Goal: Task Accomplishment & Management: Use online tool/utility

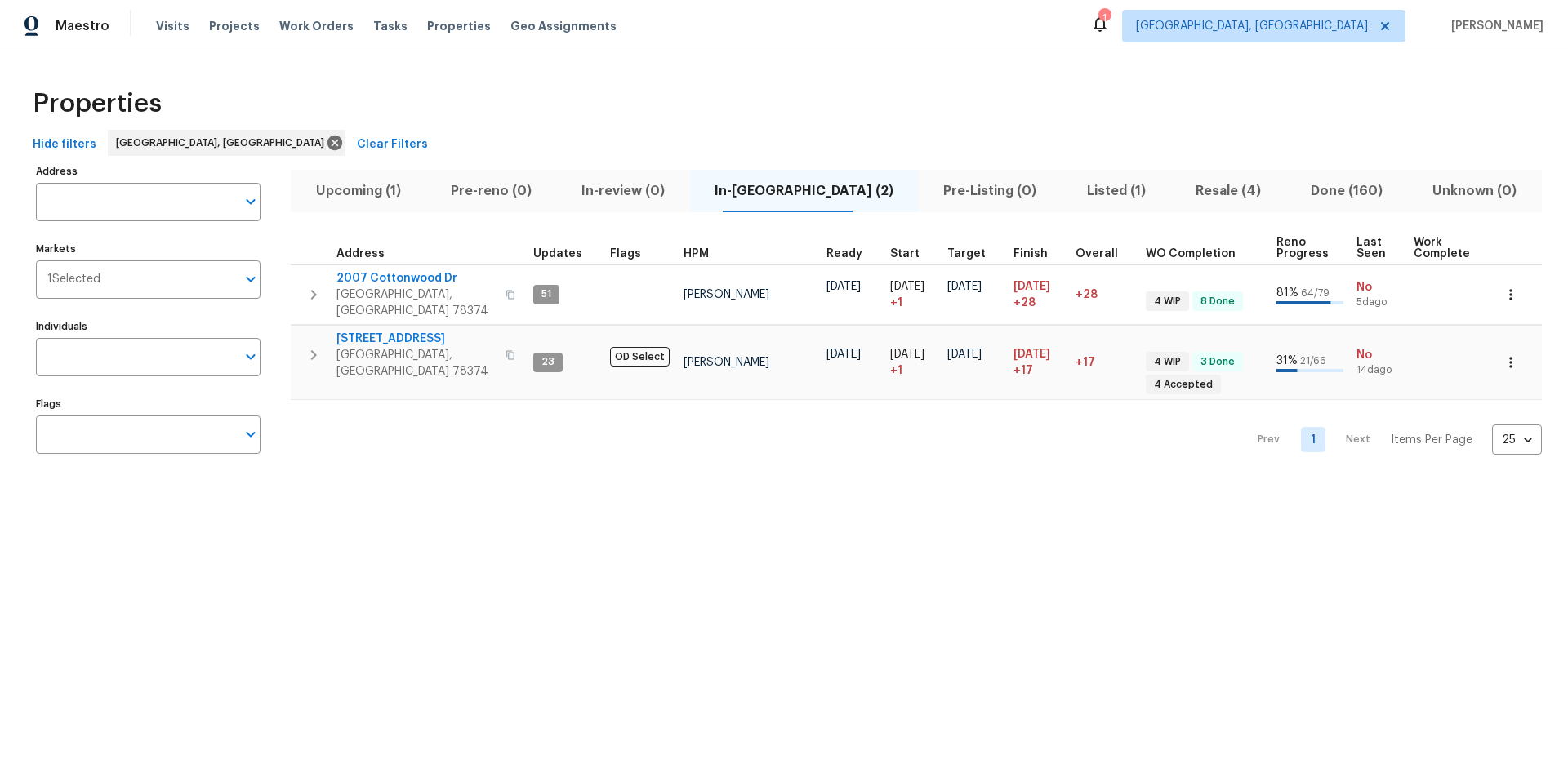
click at [1071, 196] on span "Listed (1)" at bounding box center [1115, 191] width 89 height 22
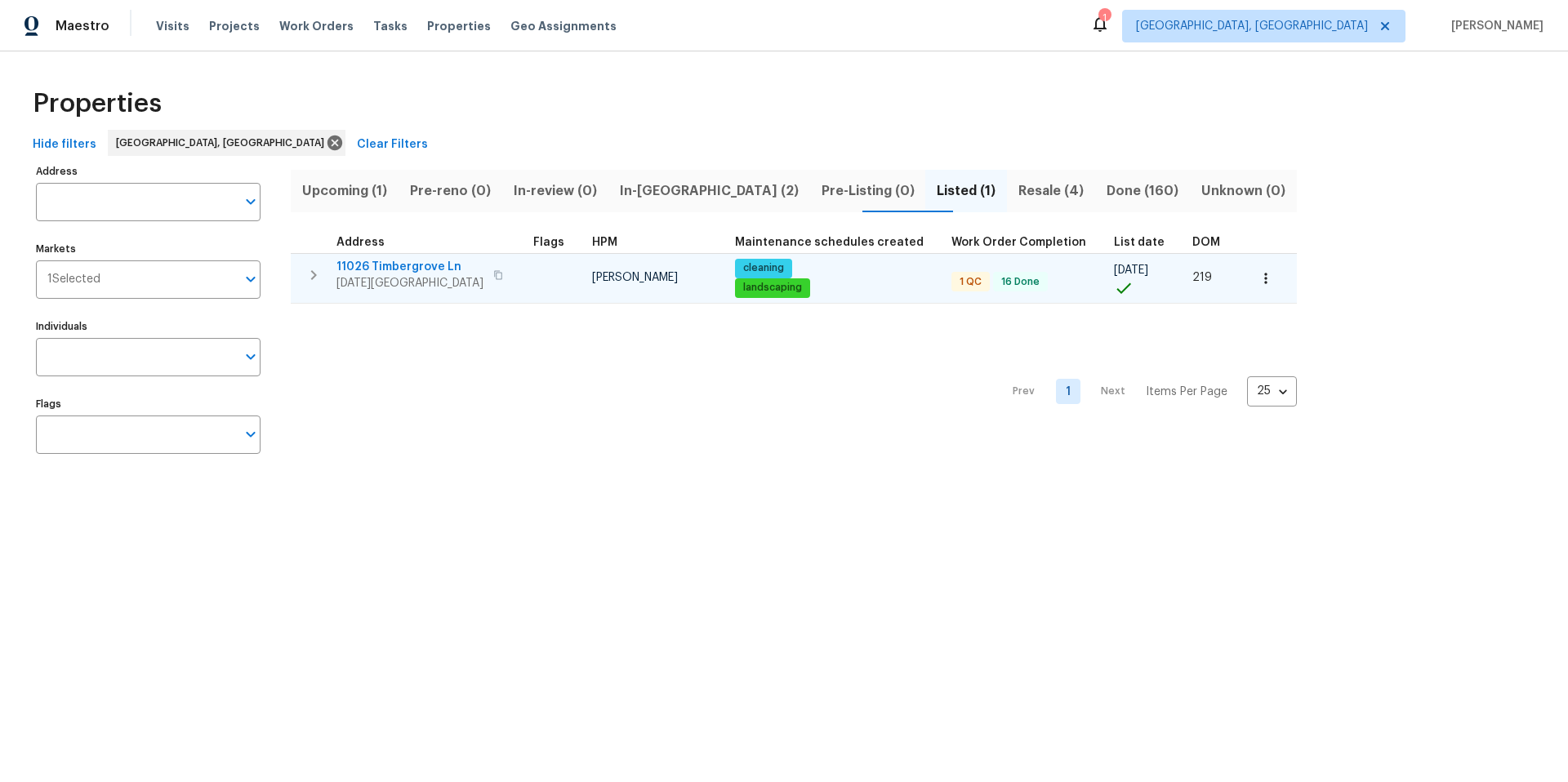
click at [415, 260] on span "11026 Timbergrove Ln" at bounding box center [409, 267] width 147 height 17
click at [1258, 278] on icon "button" at bounding box center [1266, 279] width 17 height 17
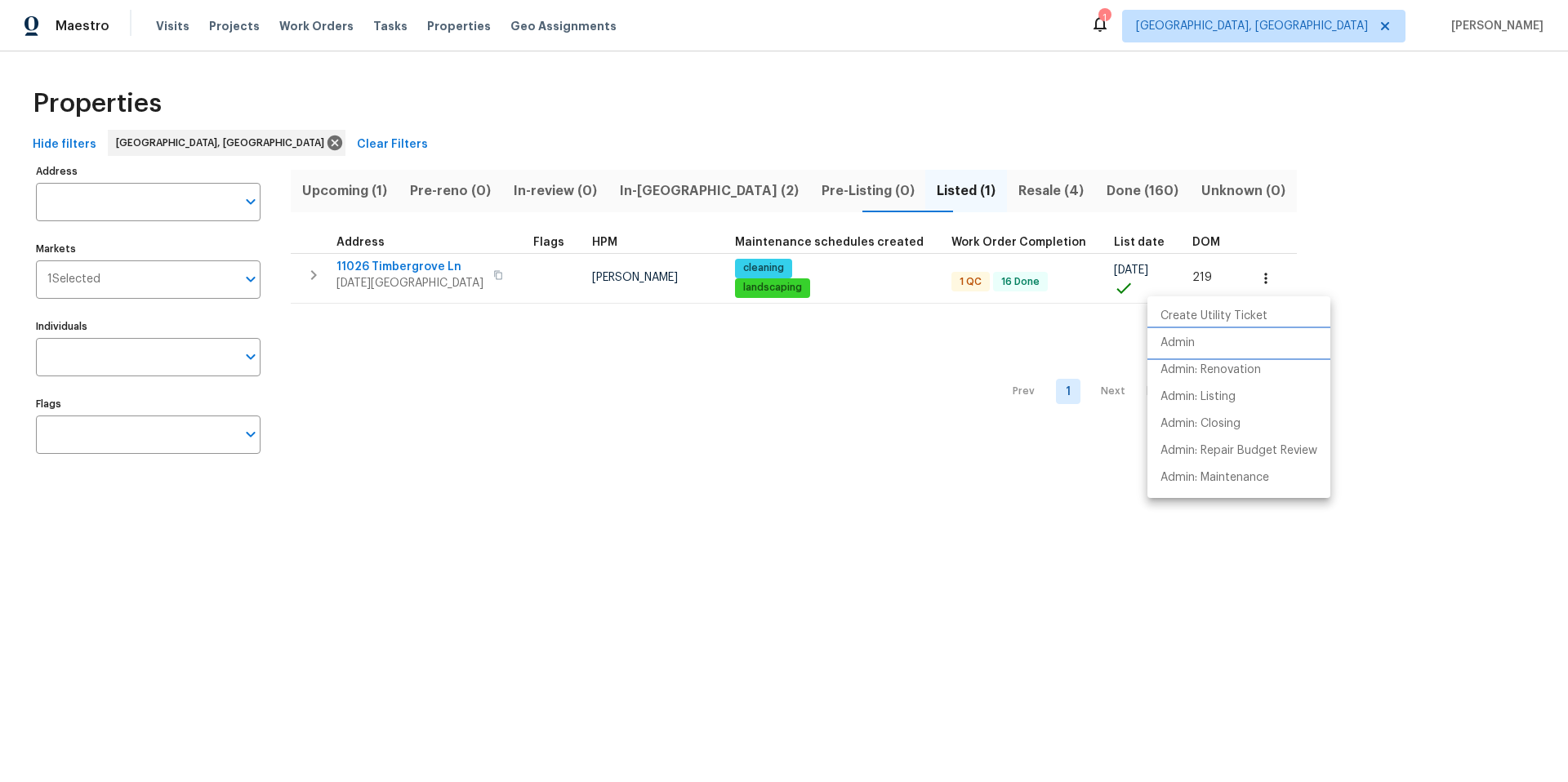
click at [1165, 339] on p "Admin" at bounding box center [1177, 343] width 34 height 17
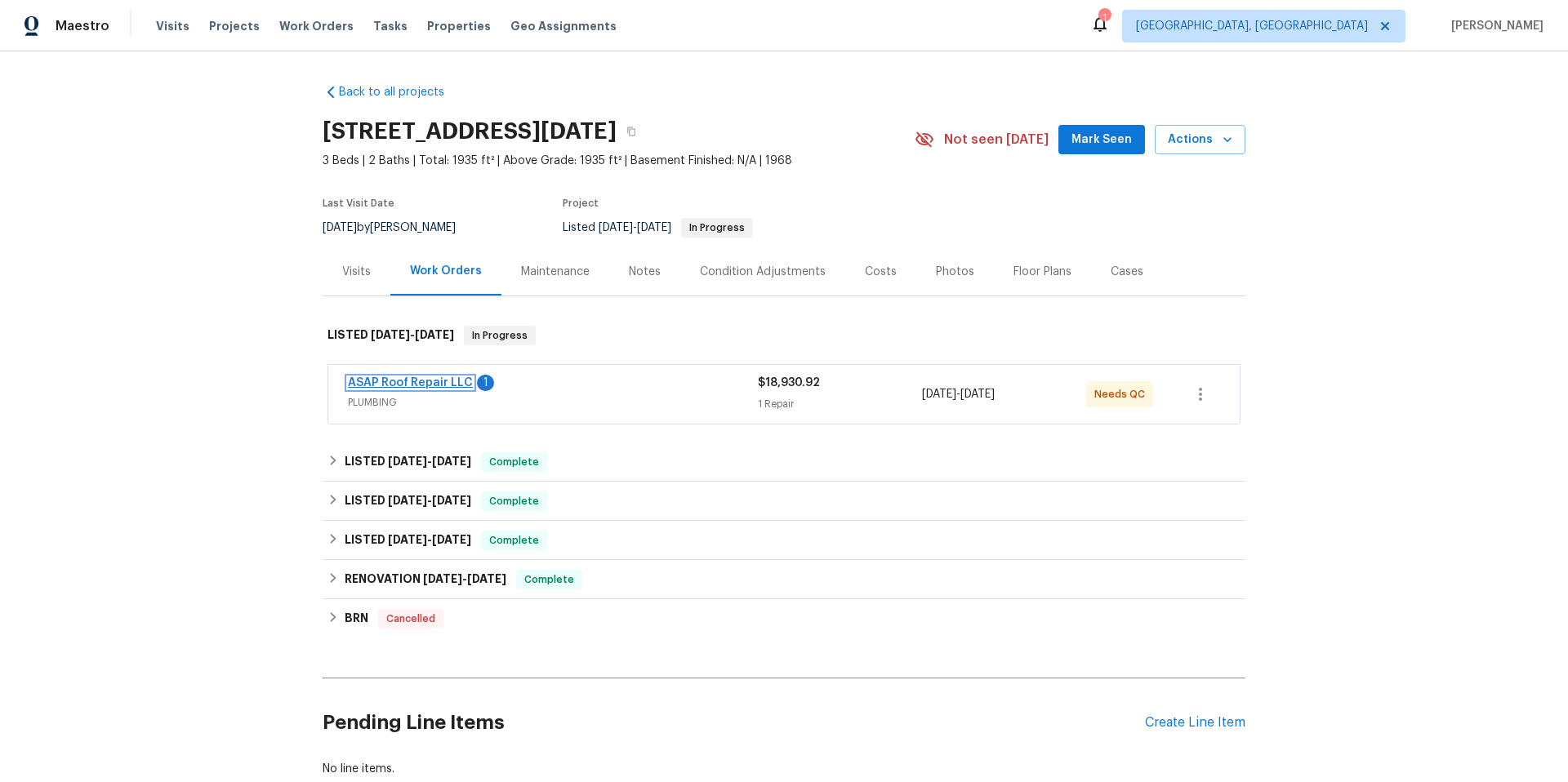
click at [389, 380] on link "ASAP Roof Repair LLC" at bounding box center [410, 383] width 125 height 12
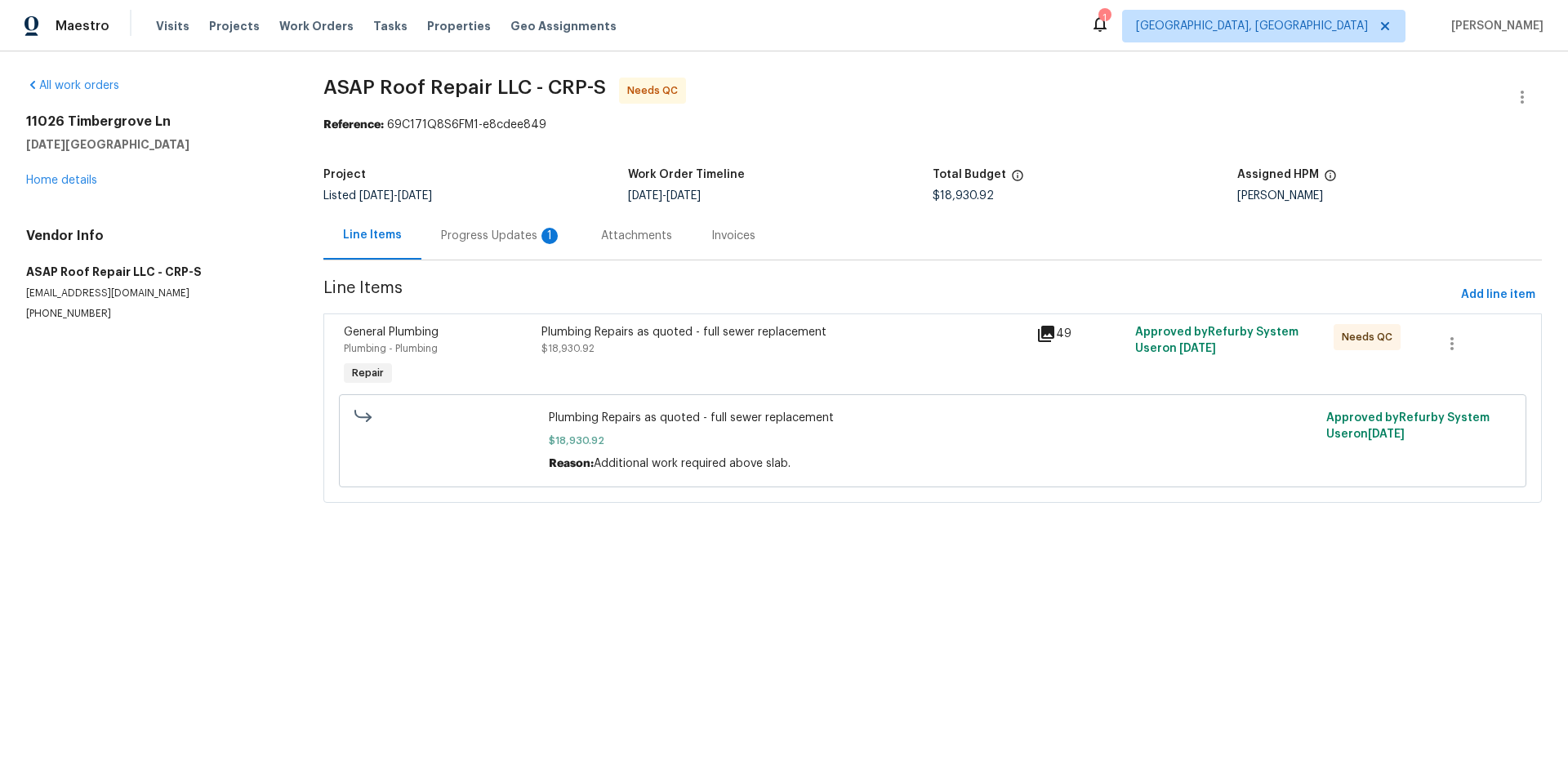
click at [933, 350] on div "Plumbing Repairs as quoted - full sewer replacement $18,930.92" at bounding box center [784, 340] width 485 height 32
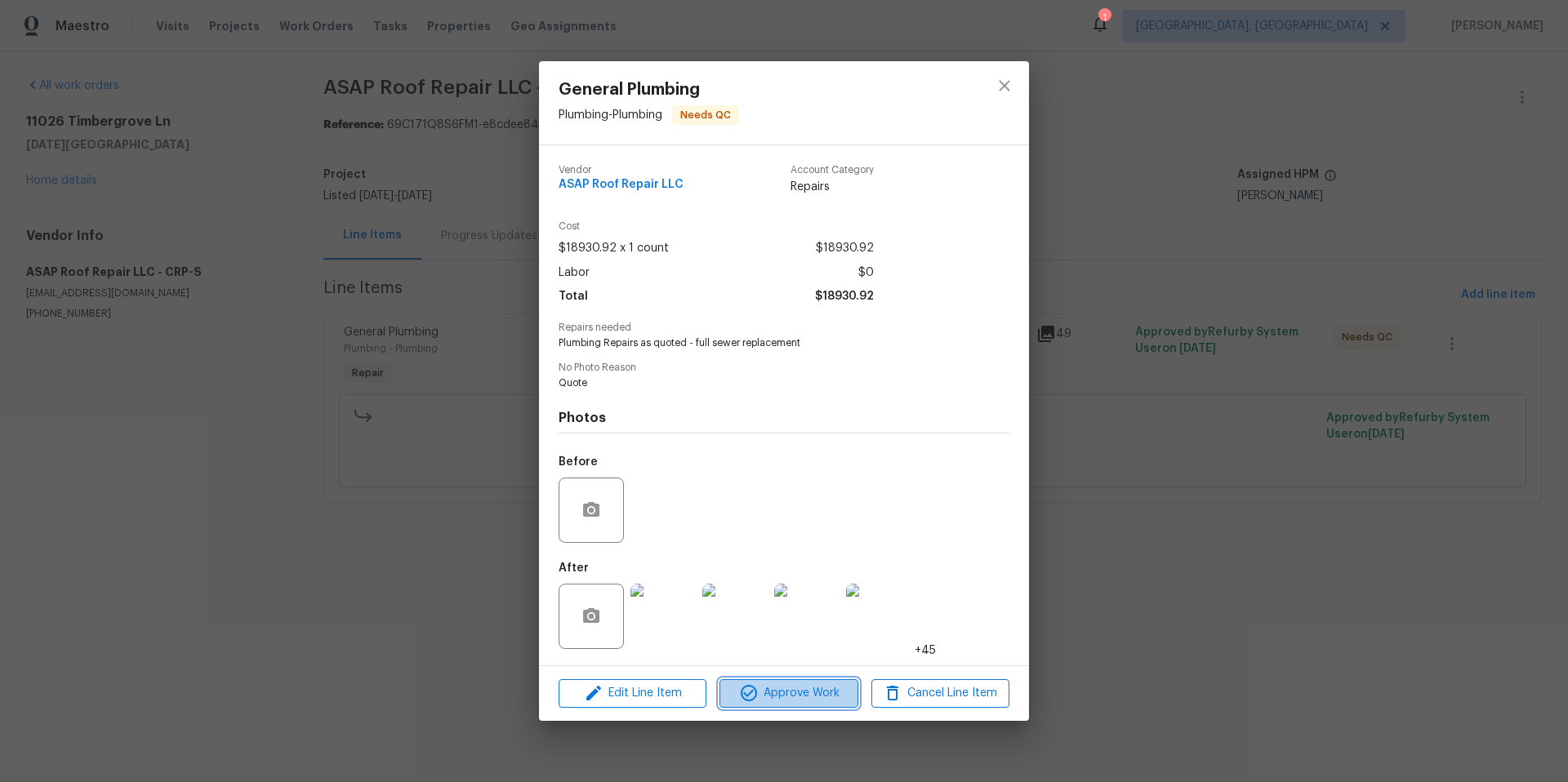
click at [794, 695] on span "Approve Work" at bounding box center [788, 693] width 128 height 21
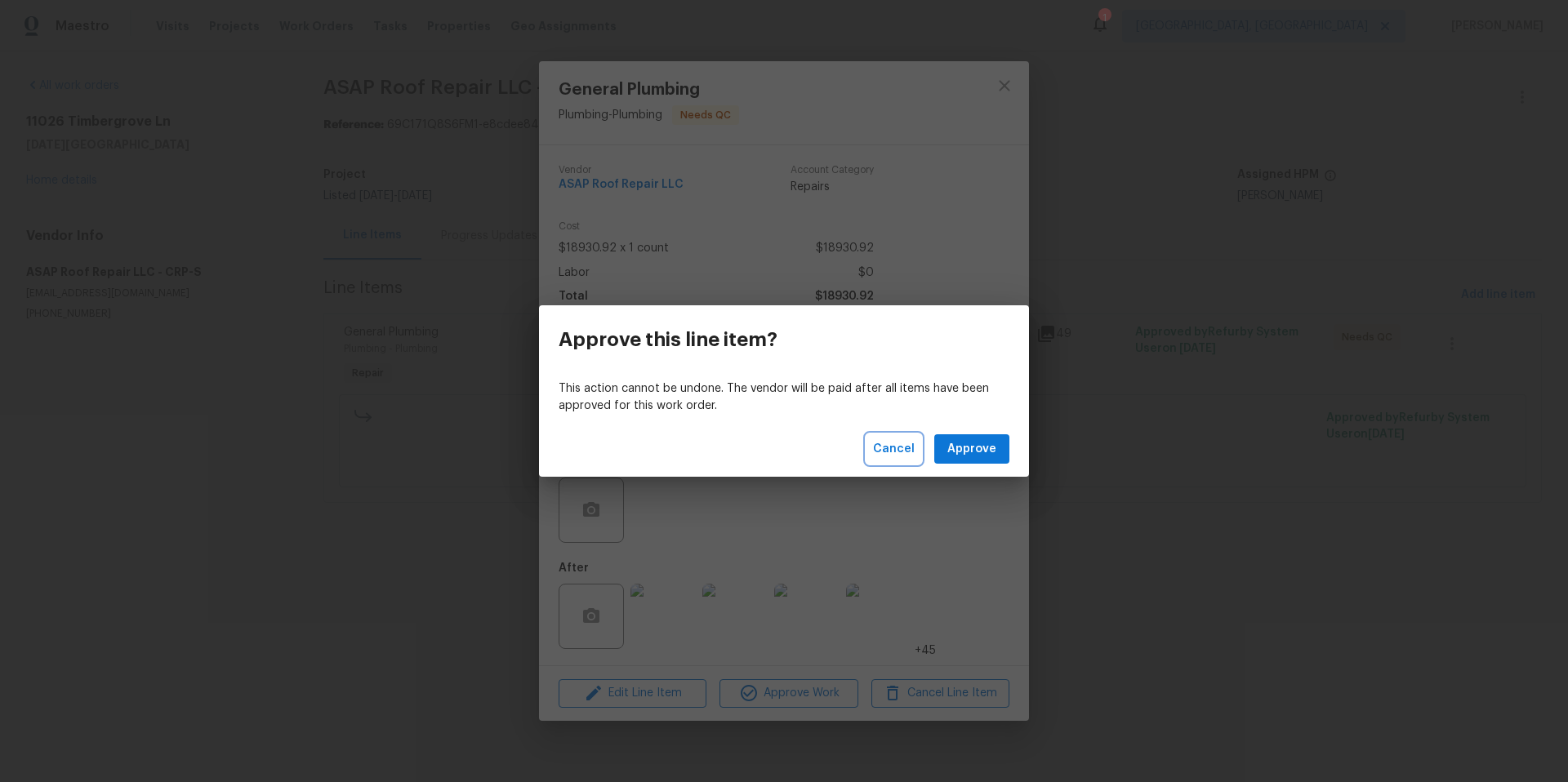
click at [900, 447] on span "Cancel" at bounding box center [894, 449] width 42 height 21
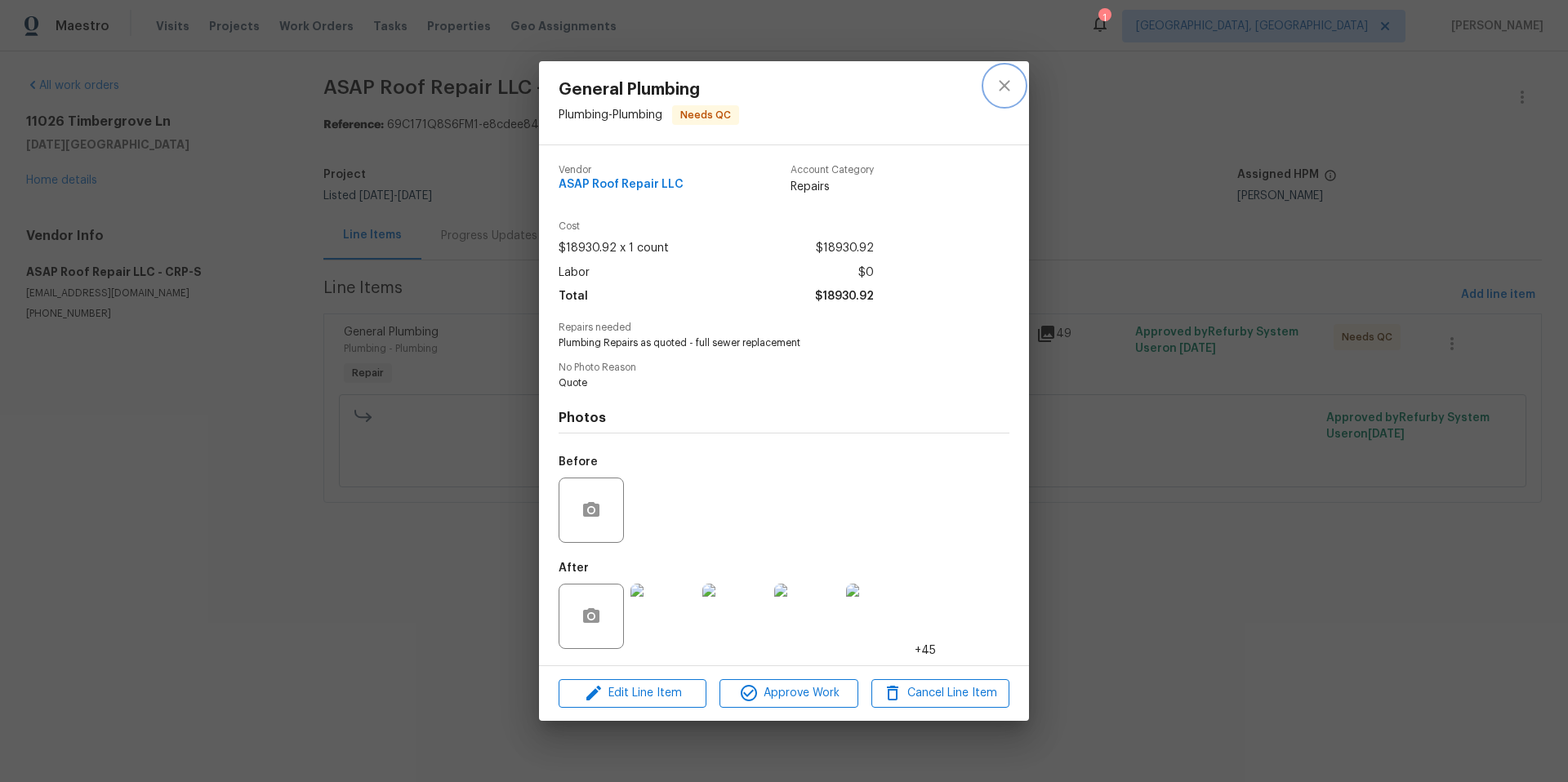
click at [998, 82] on icon "close" at bounding box center [1005, 86] width 20 height 20
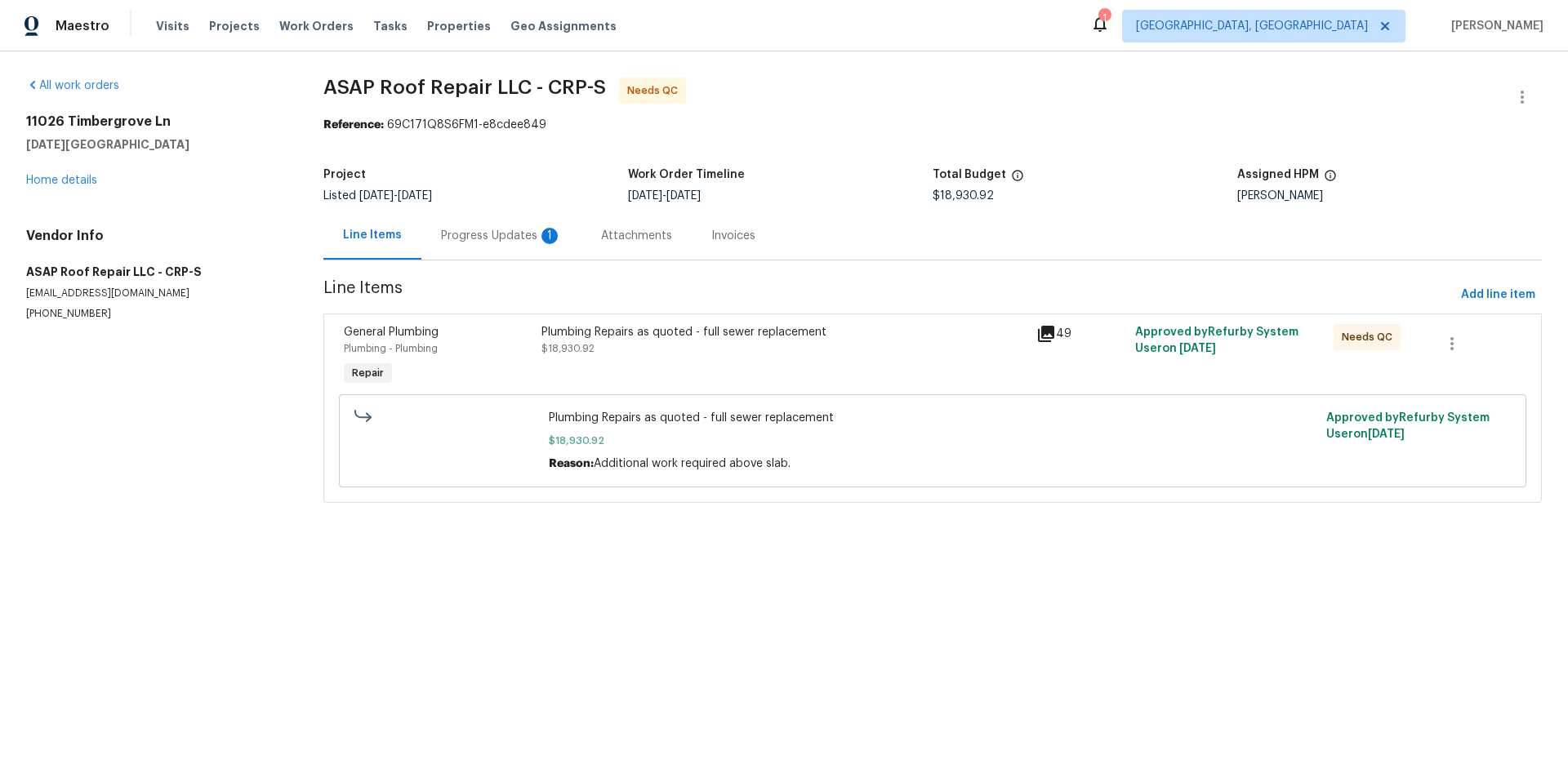
click at [514, 351] on div "Plumbing - Plumbing" at bounding box center [438, 349] width 188 height 17
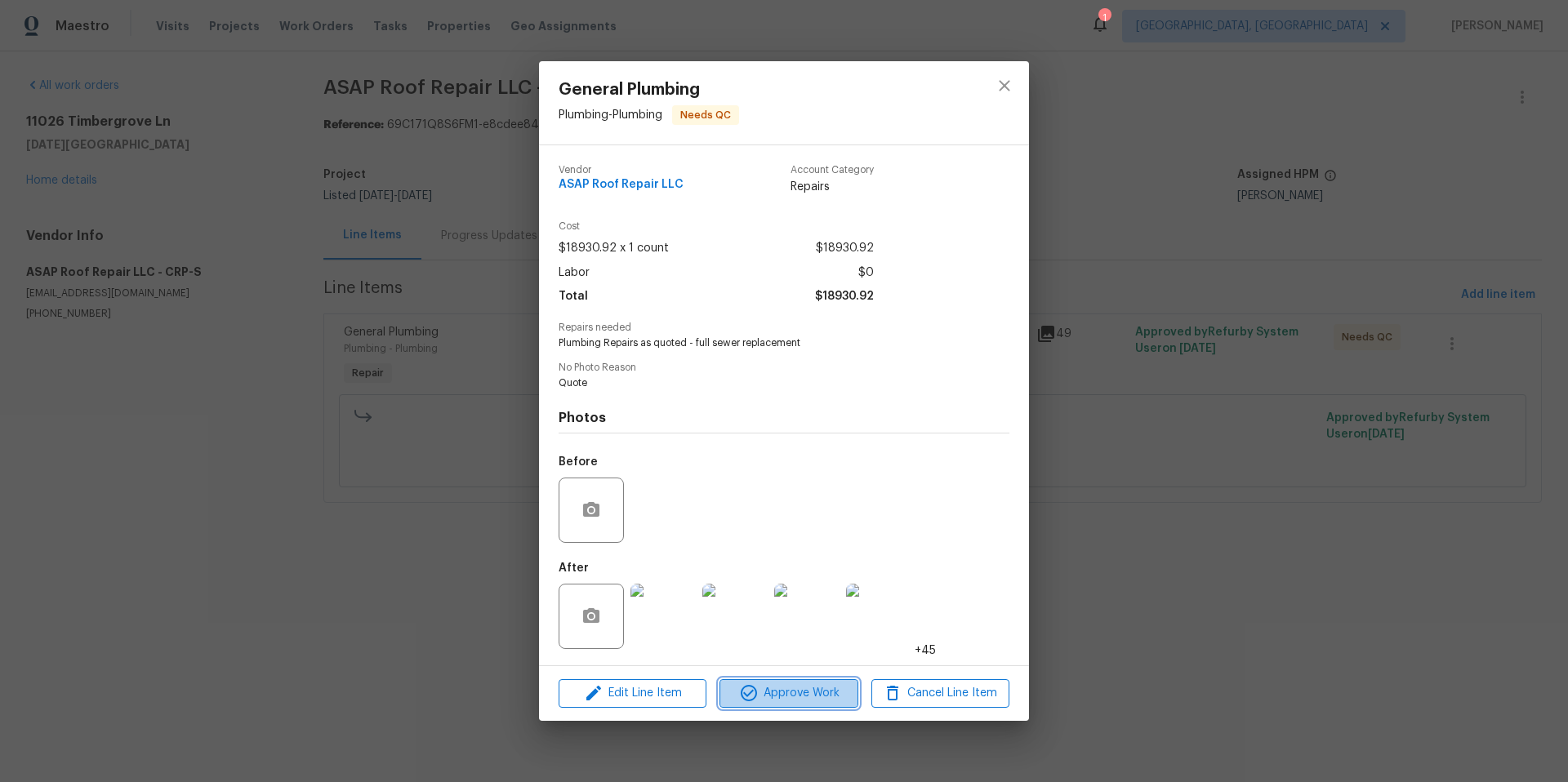
click at [821, 695] on span "Approve Work" at bounding box center [788, 693] width 128 height 21
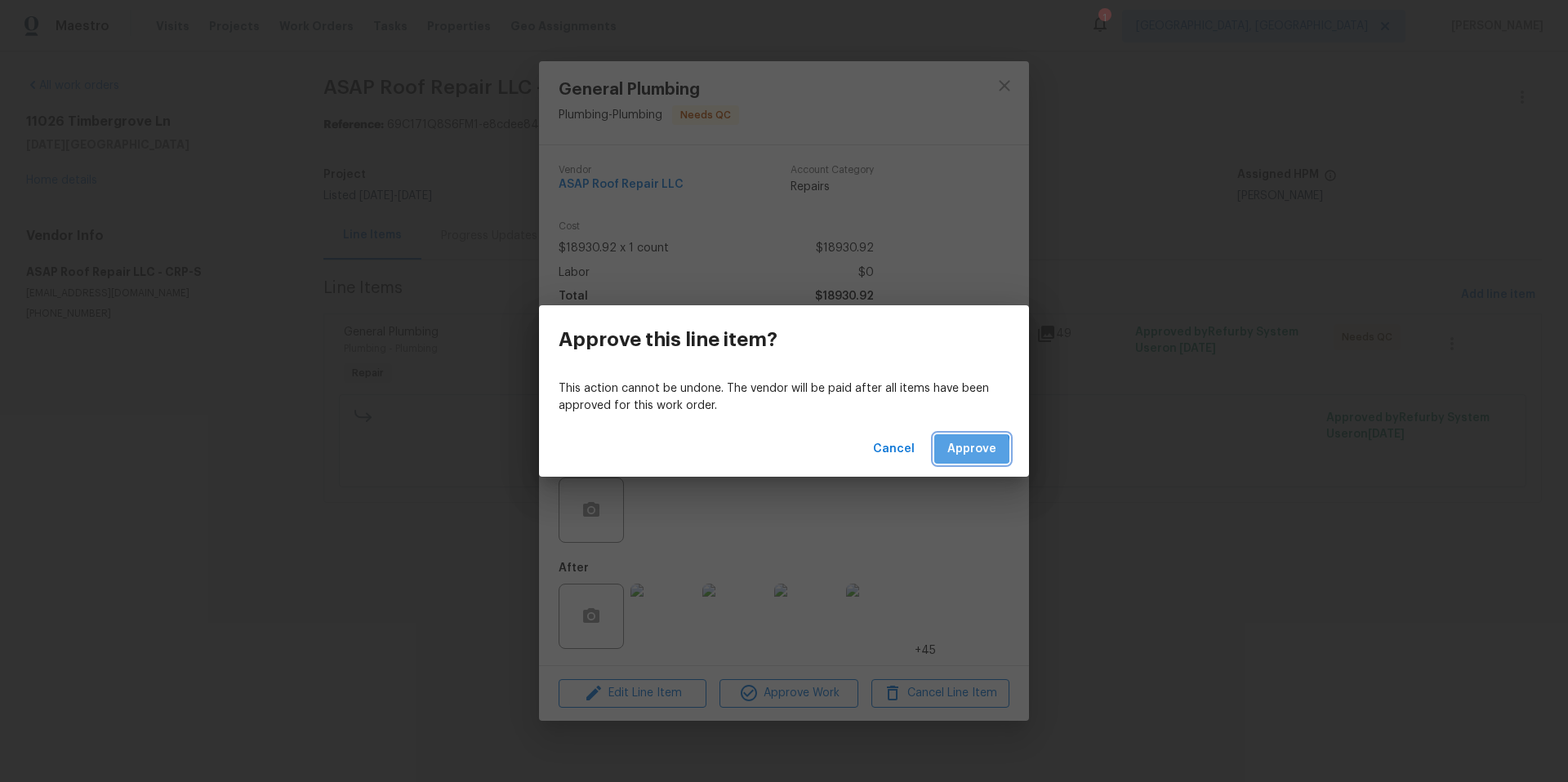
click at [956, 451] on span "Approve" at bounding box center [971, 449] width 49 height 21
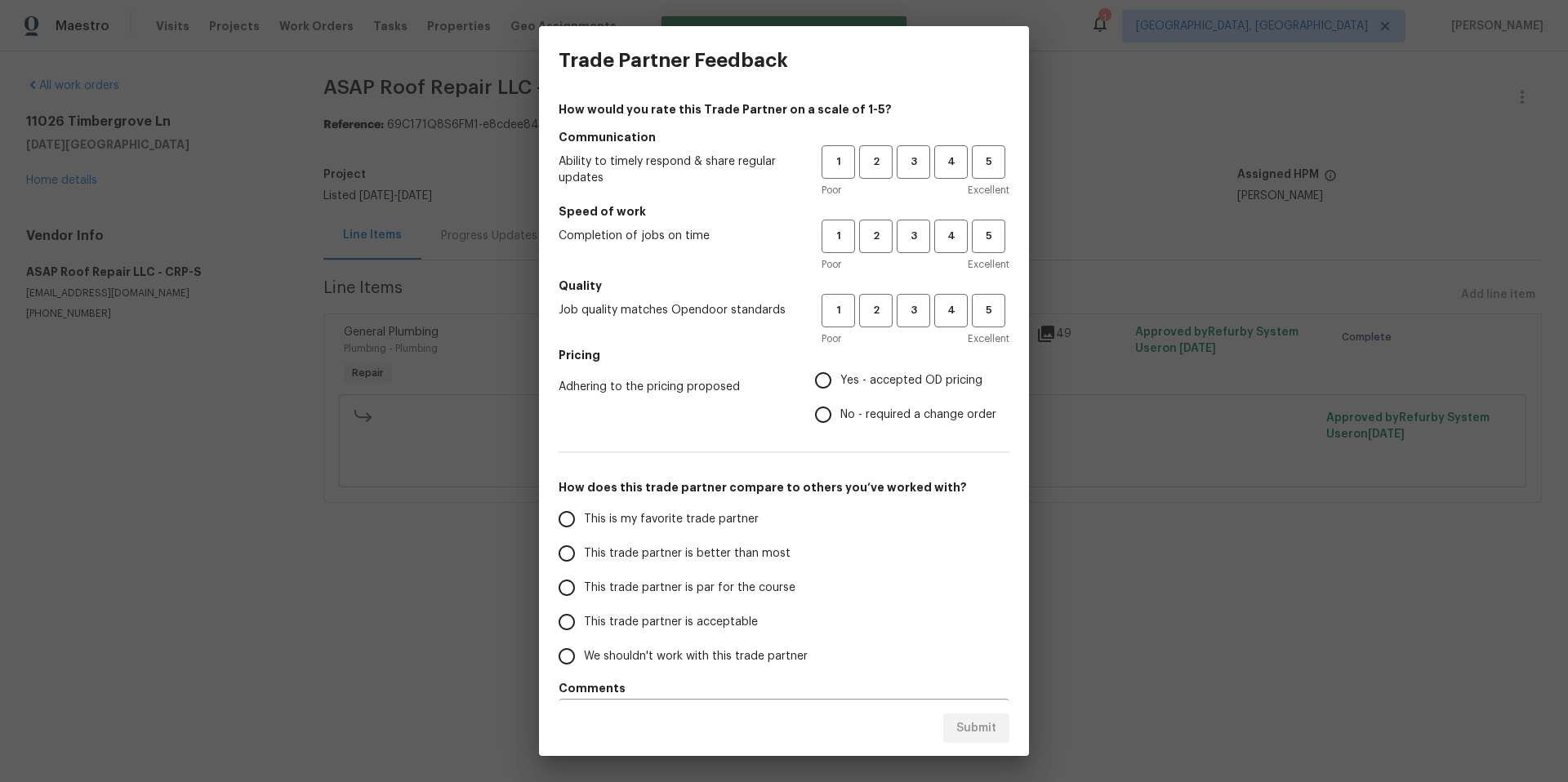
click at [958, 165] on div "1 2 3 4 5" at bounding box center [915, 162] width 188 height 33
click at [935, 174] on button "4" at bounding box center [951, 162] width 33 height 33
click at [905, 240] on span "3" at bounding box center [913, 236] width 30 height 19
click at [909, 324] on button "3" at bounding box center [913, 310] width 33 height 33
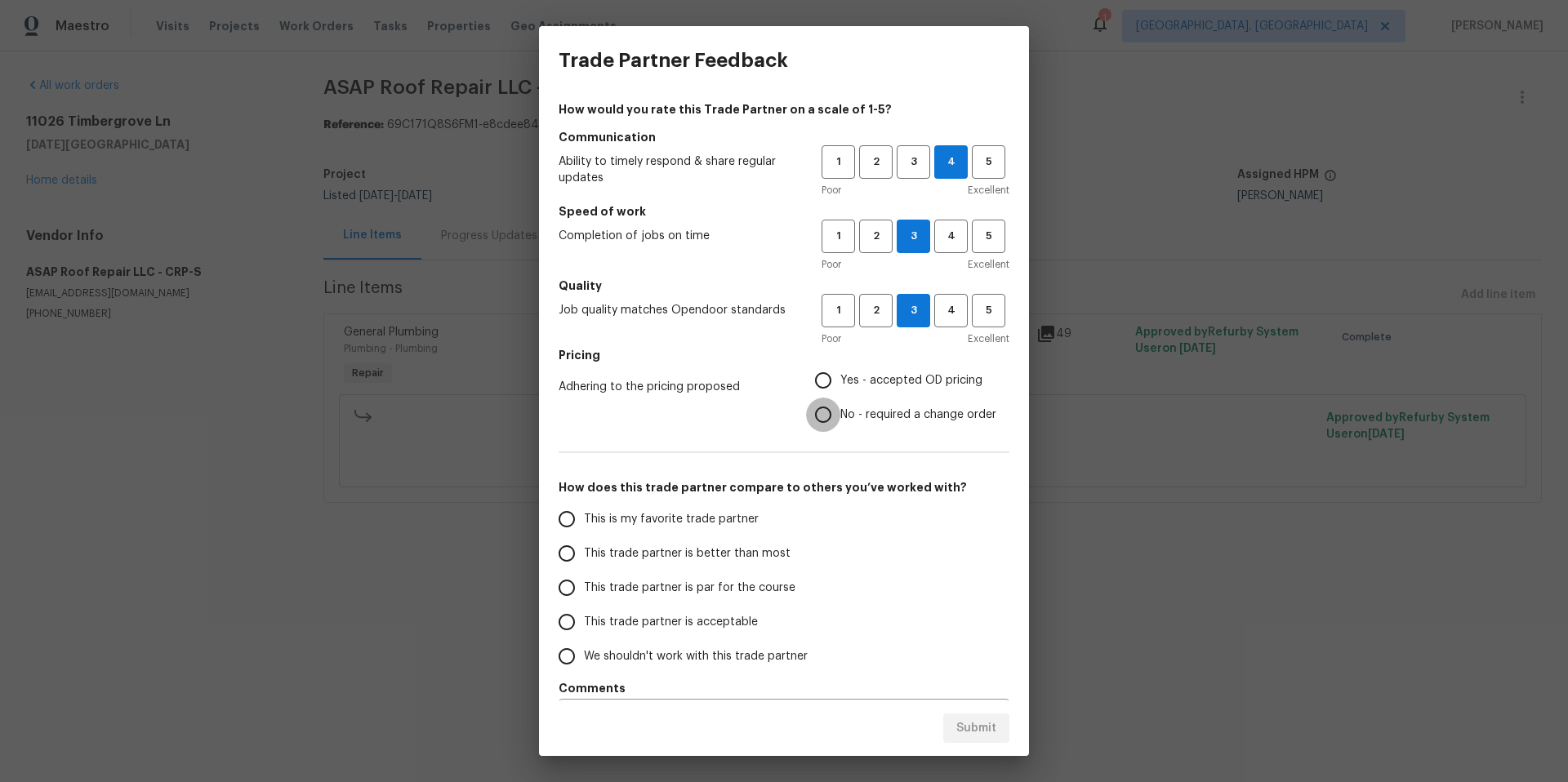
click at [815, 414] on input "No - required a change order" at bounding box center [823, 414] width 34 height 34
radio input "true"
click at [572, 562] on input "This trade partner is better than most" at bounding box center [566, 553] width 34 height 34
click at [984, 736] on span "Submit" at bounding box center [976, 729] width 40 height 21
radio input "true"
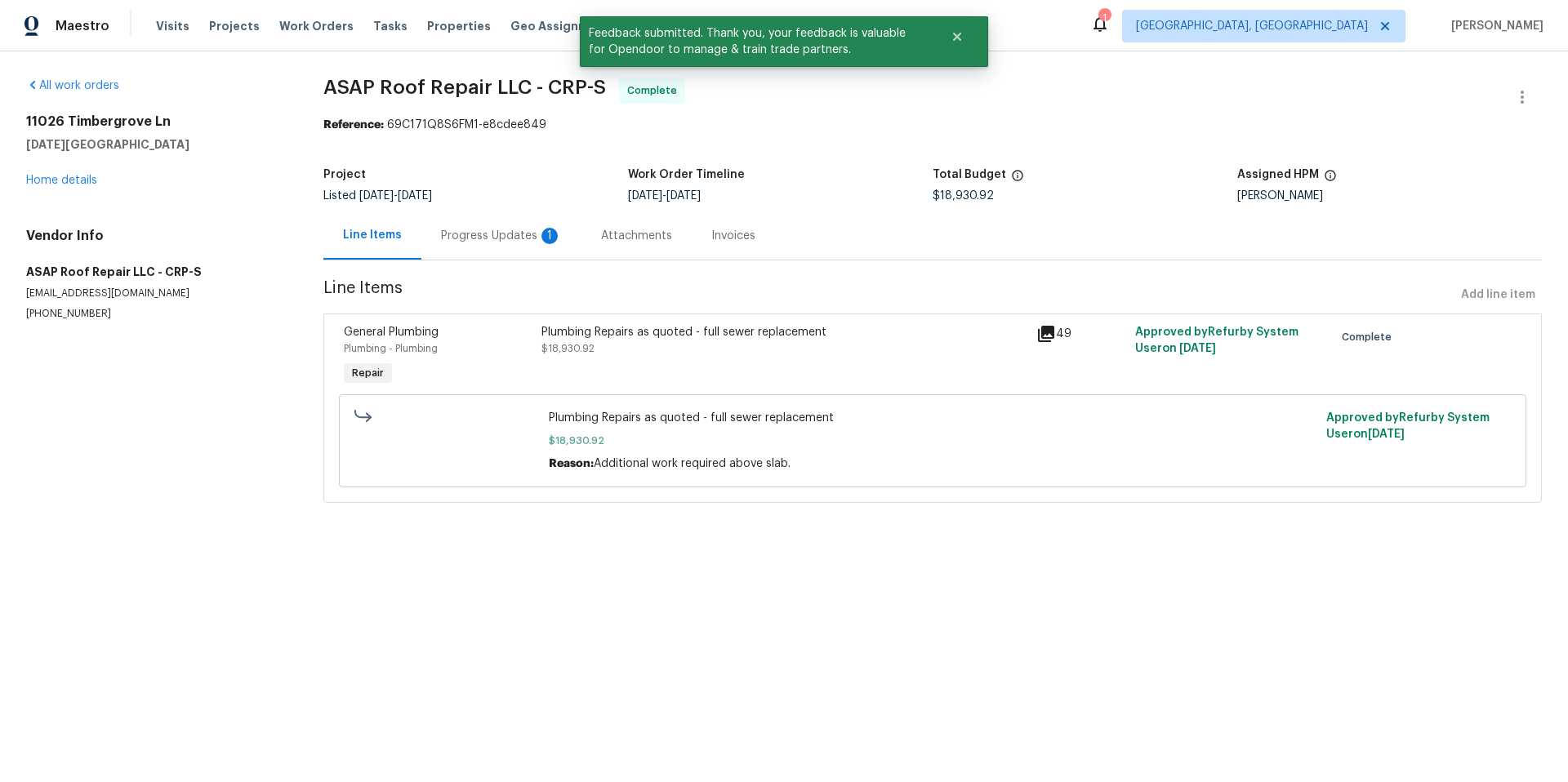
click at [459, 235] on div "Progress Updates 1" at bounding box center [501, 236] width 121 height 17
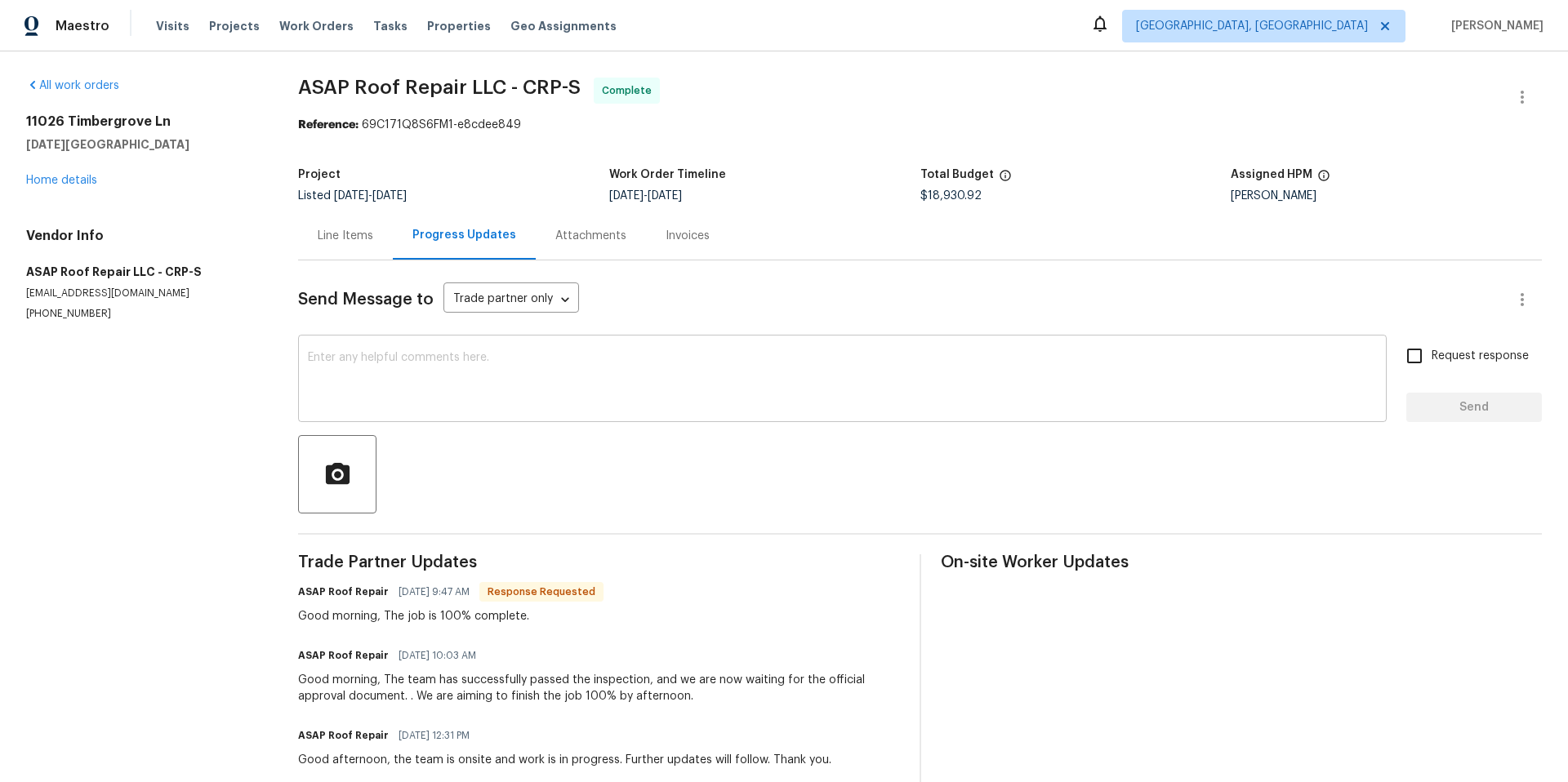
click at [419, 384] on textarea at bounding box center [842, 380] width 1069 height 57
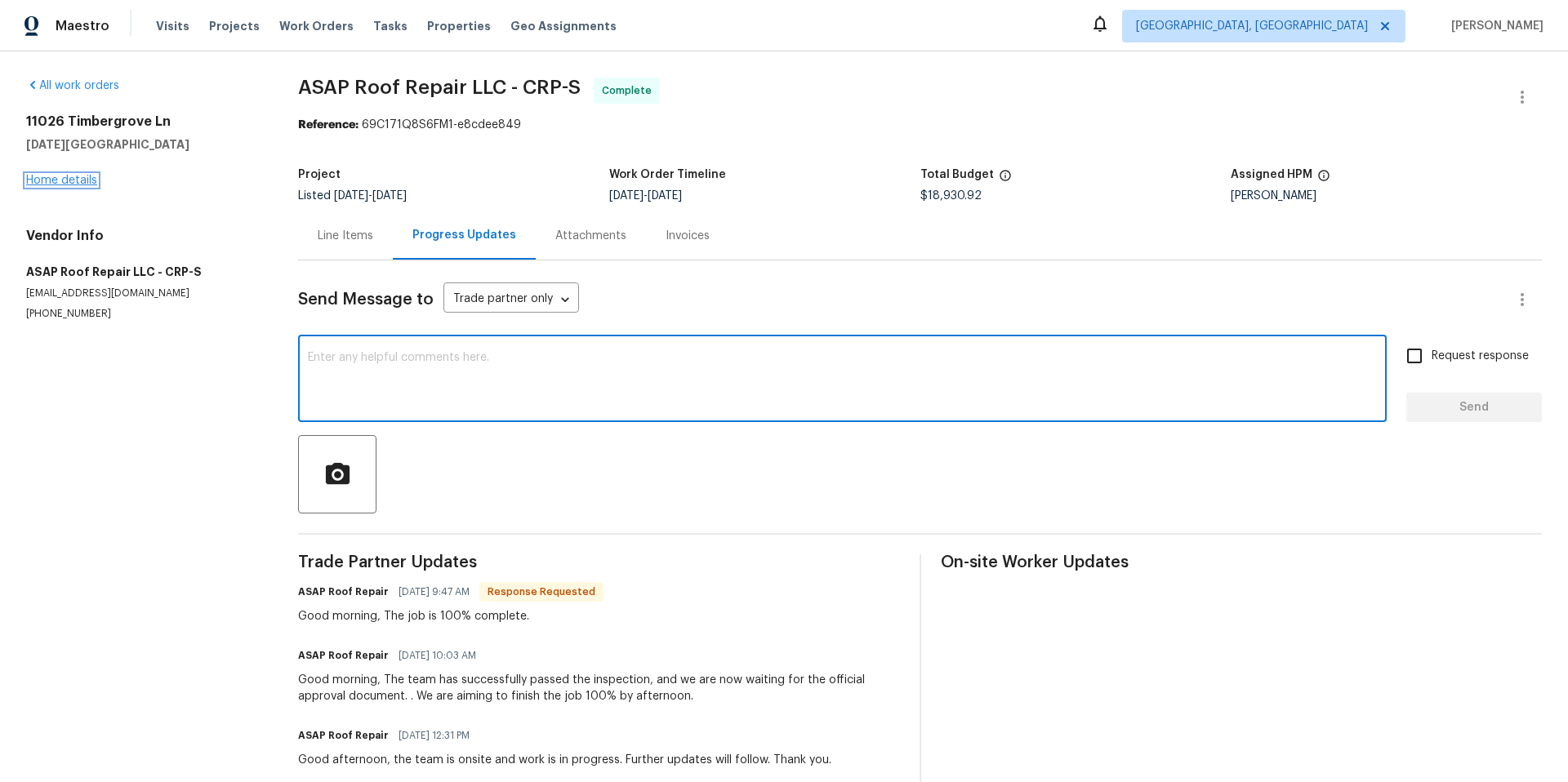
click at [60, 181] on link "Home details" at bounding box center [61, 181] width 71 height 12
